Goal: Transaction & Acquisition: Purchase product/service

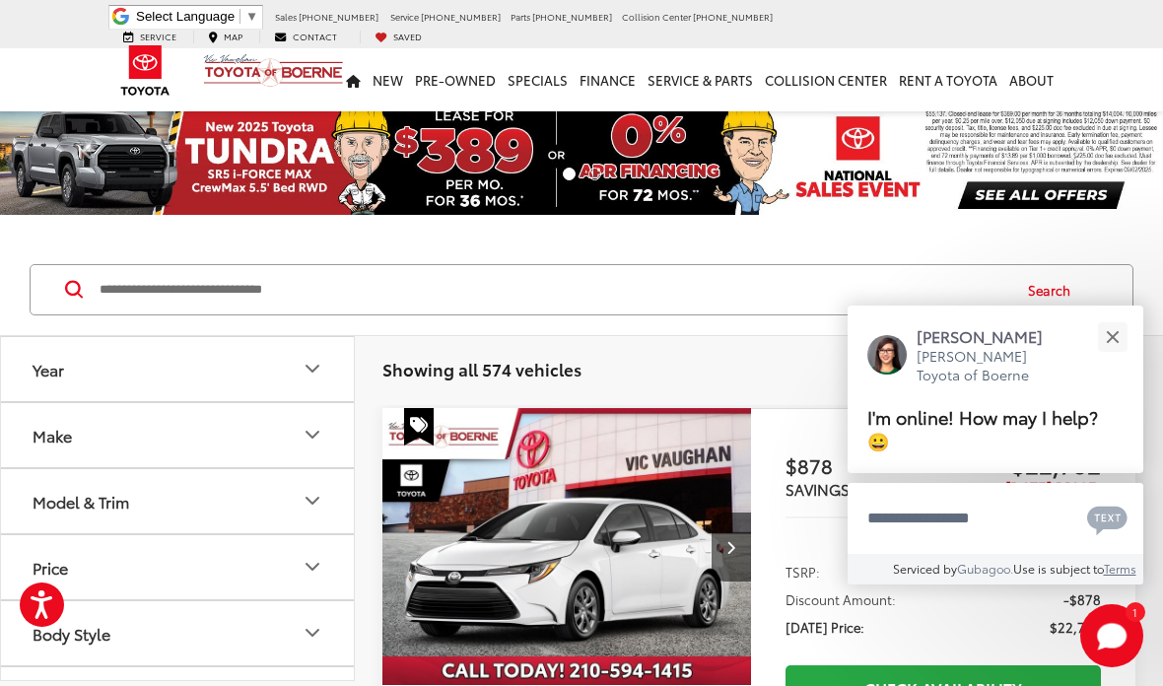
click at [1111, 333] on button "Close" at bounding box center [1112, 336] width 42 height 42
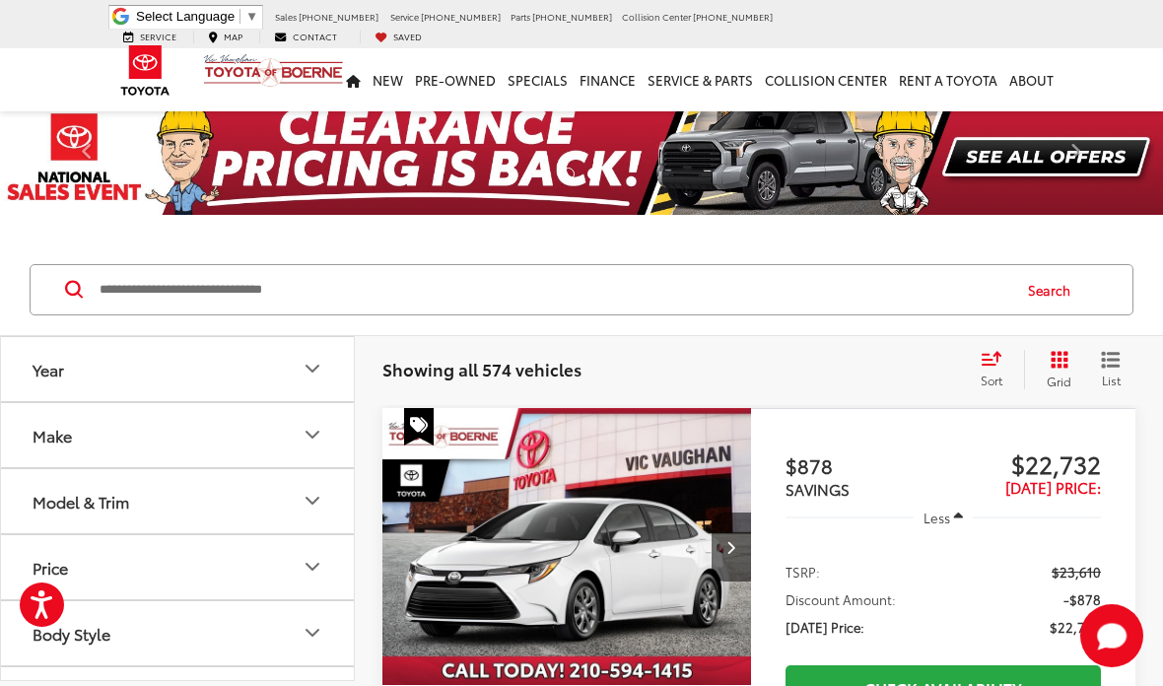
click at [199, 296] on input "Search by Make, Model, or Keyword" at bounding box center [553, 289] width 911 height 47
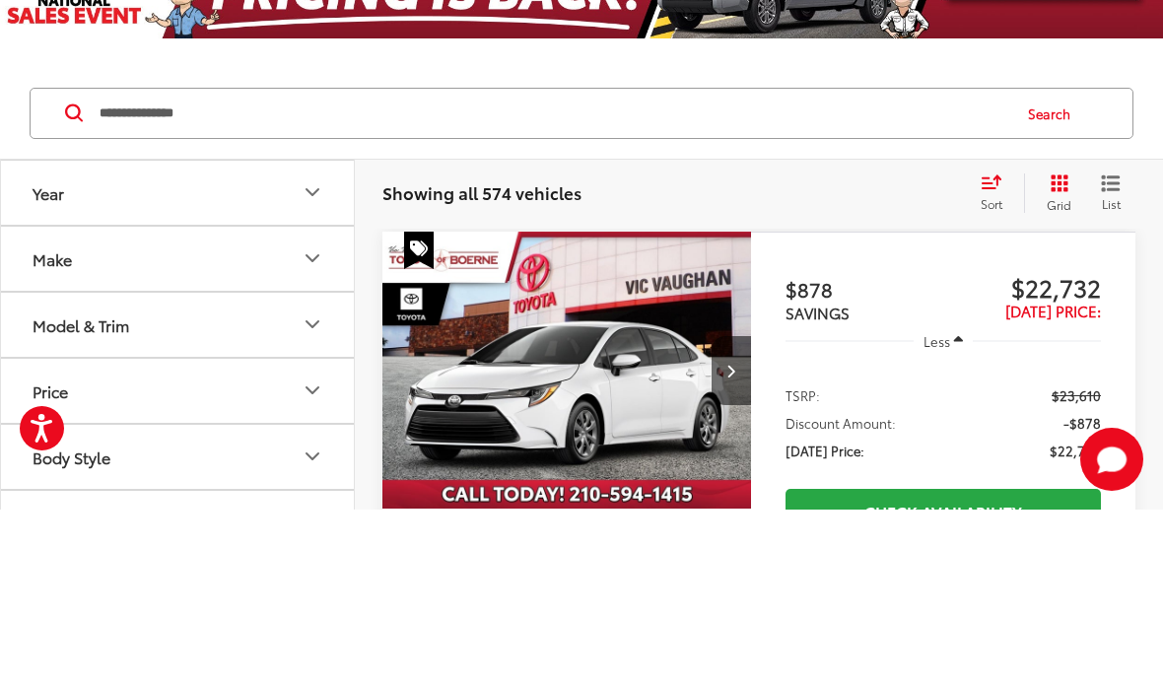
type input "**********"
click at [1036, 265] on button "Search" at bounding box center [1054, 289] width 90 height 49
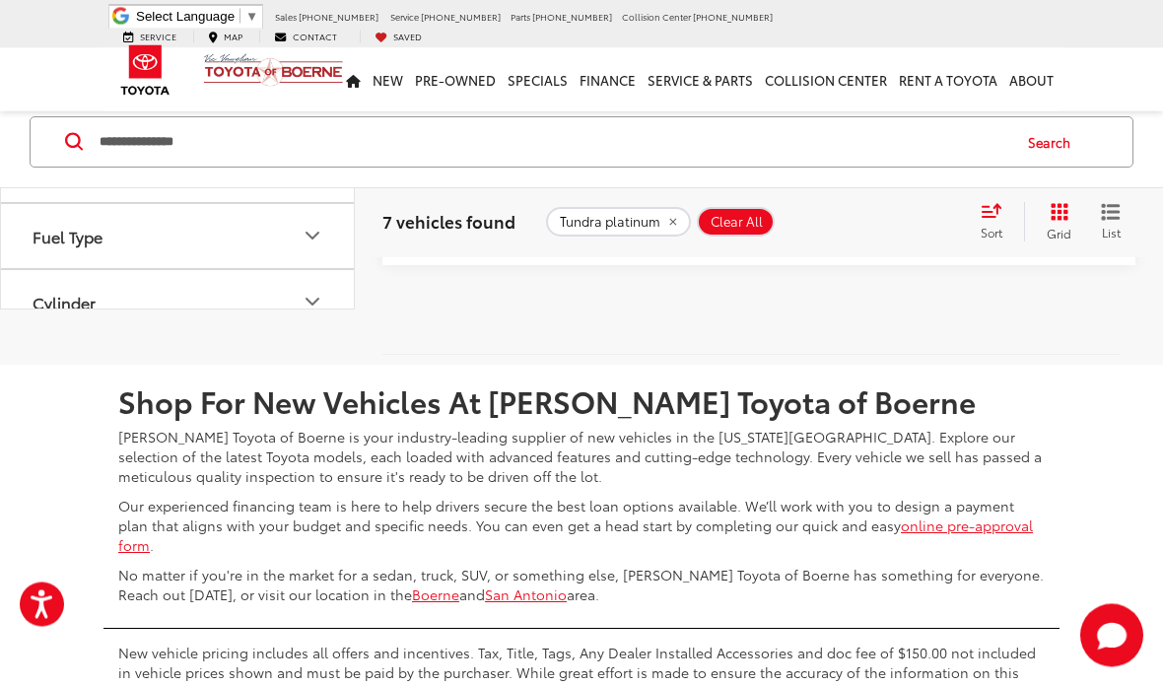
scroll to position [4815, 0]
click at [637, 24] on span "Wind Chill Pearl" at bounding box center [633, 14] width 20 height 20
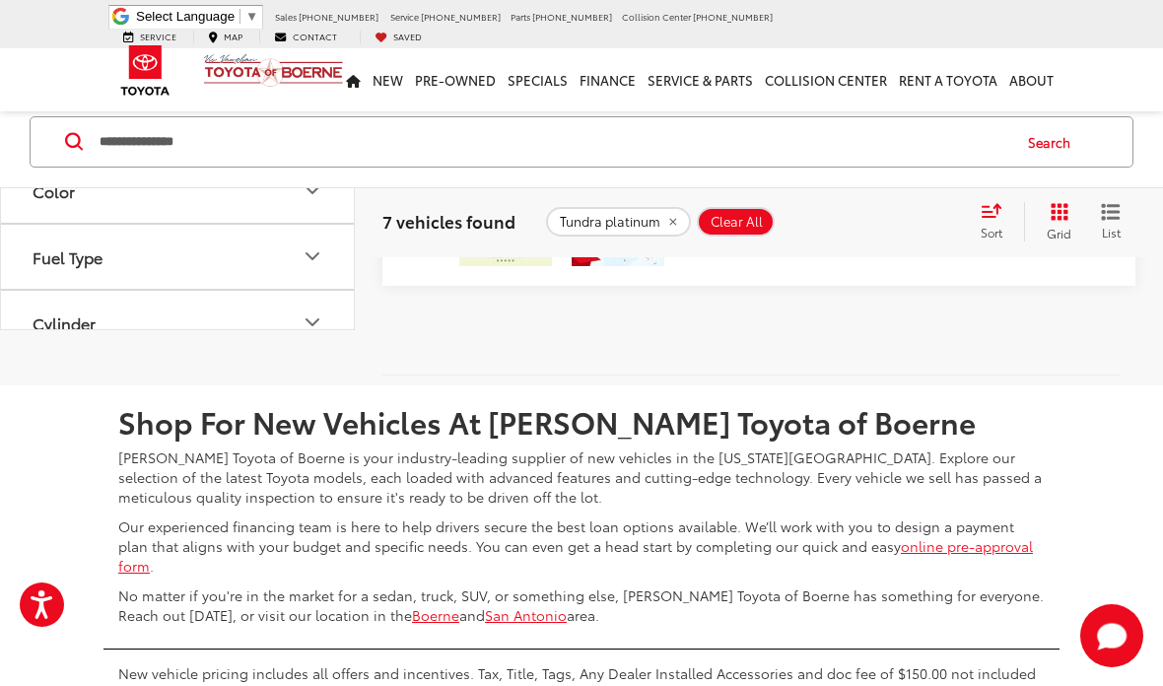
scroll to position [4792, 0]
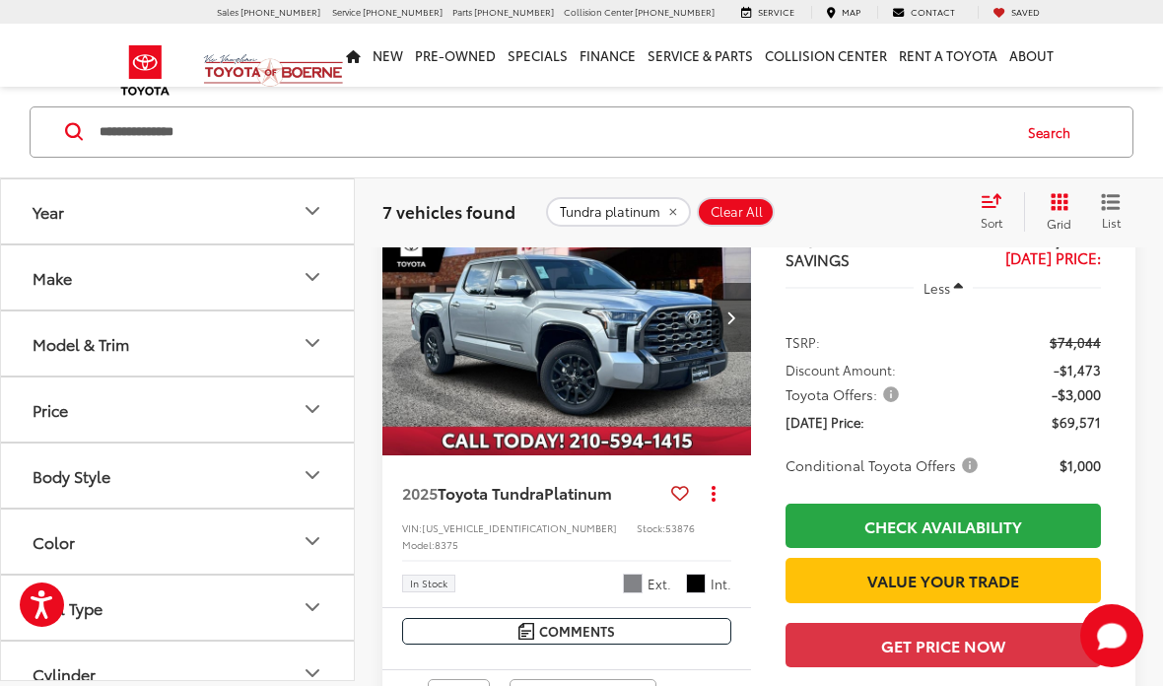
scroll to position [905, 0]
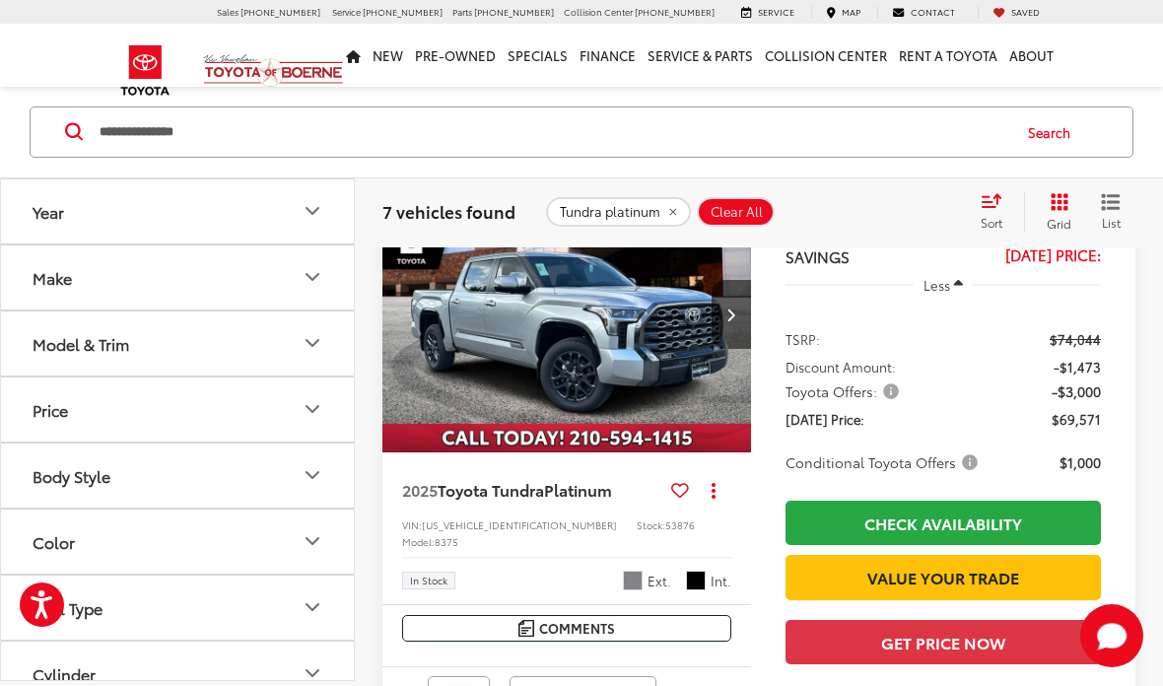
click at [626, 590] on span "Celestial Silver Metallic" at bounding box center [633, 581] width 20 height 20
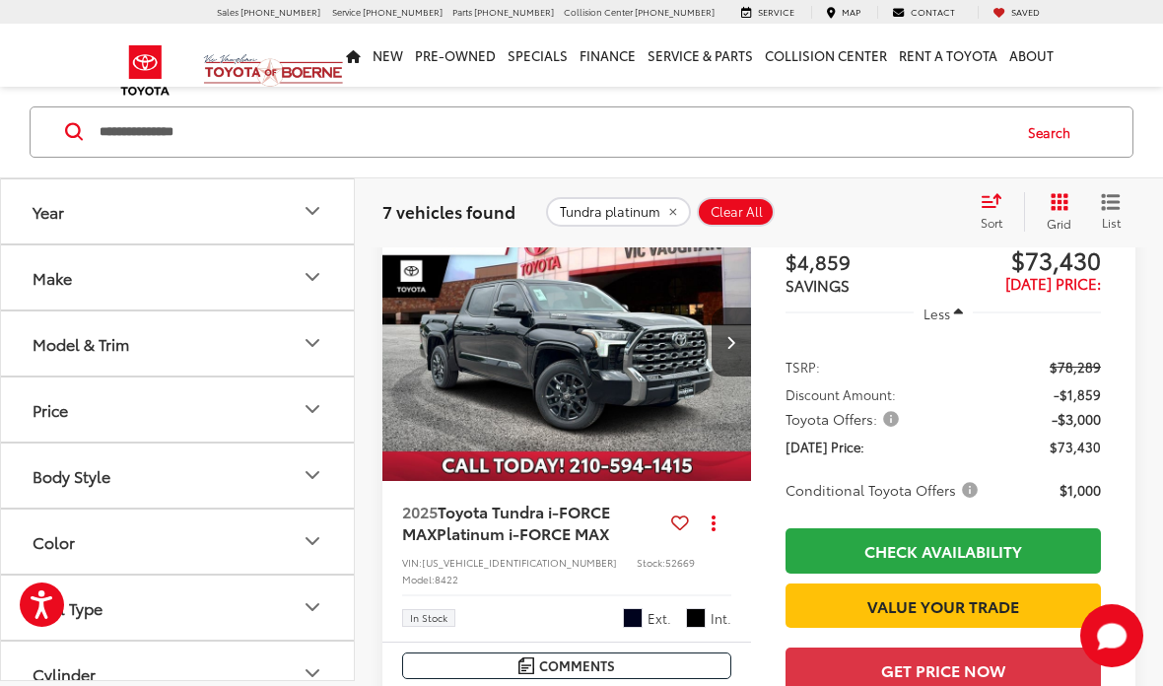
scroll to position [3127, 0]
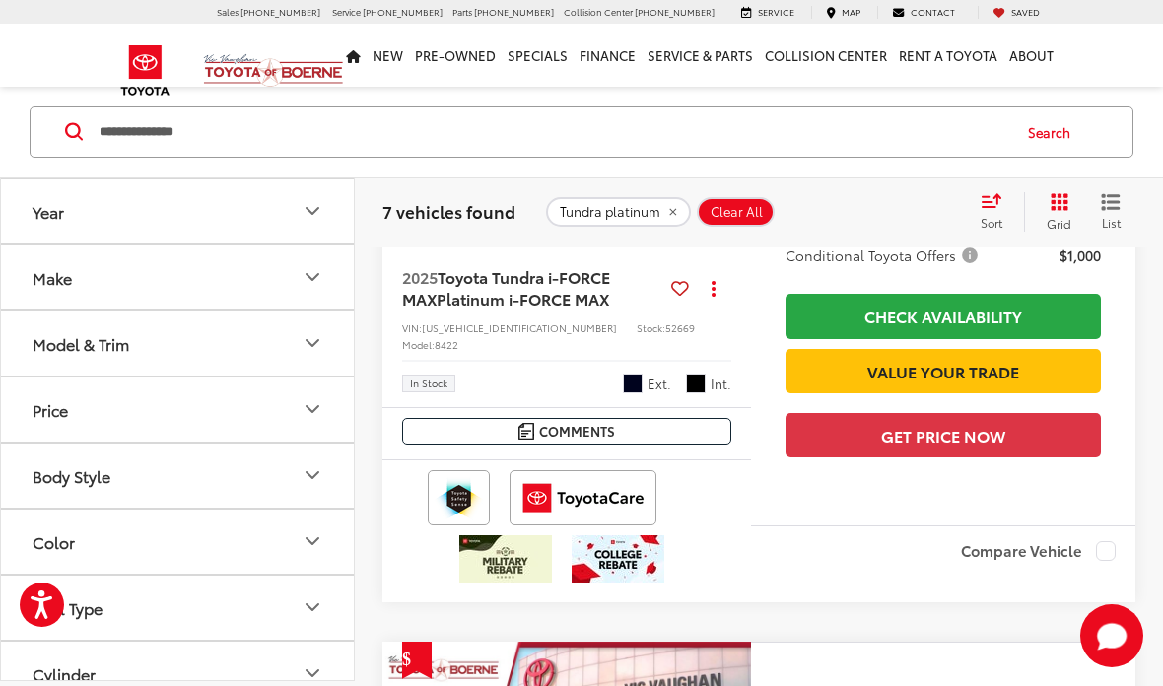
click at [629, 393] on span "Midnight Black Metallic" at bounding box center [633, 383] width 20 height 20
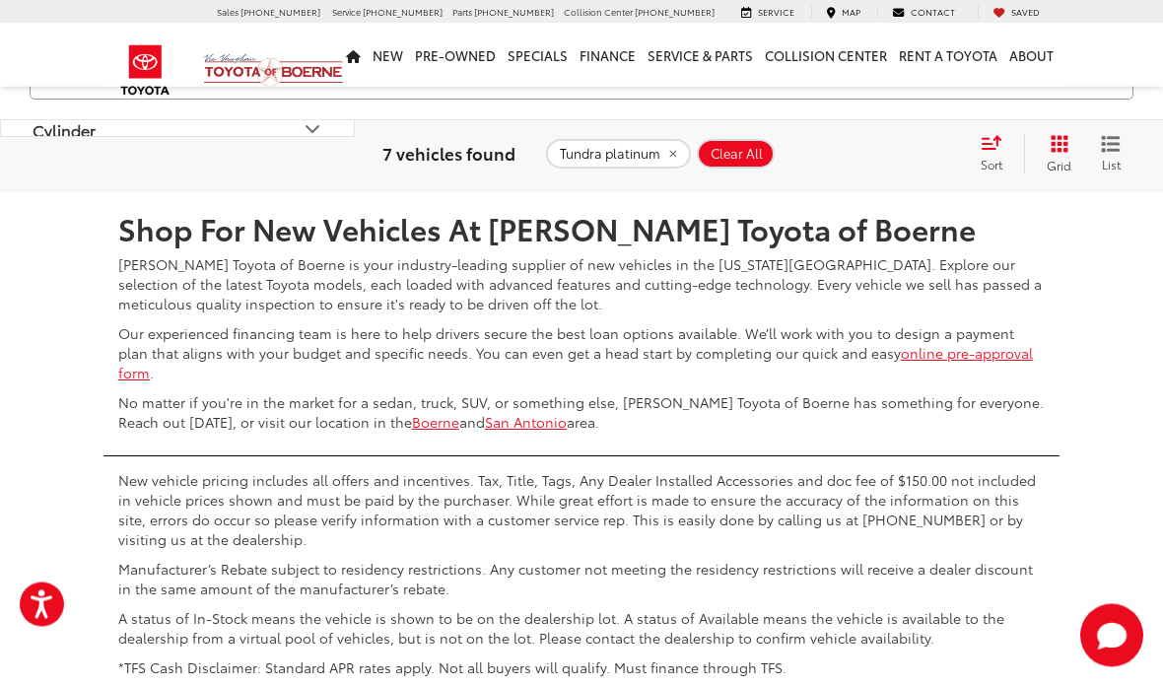
scroll to position [4985, 0]
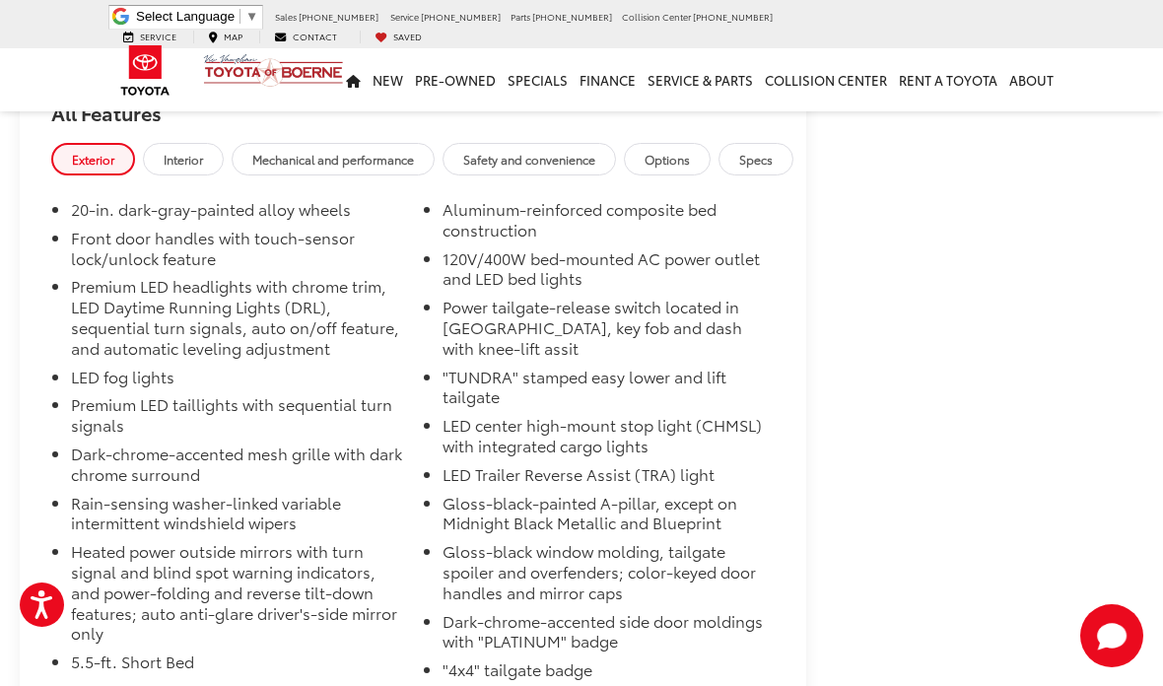
scroll to position [2173, 0]
